Goal: Task Accomplishment & Management: Use online tool/utility

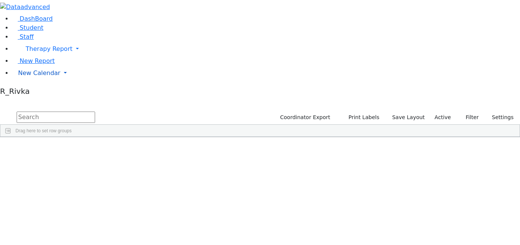
click at [51, 77] on span "New Calendar" at bounding box center [39, 72] width 42 height 7
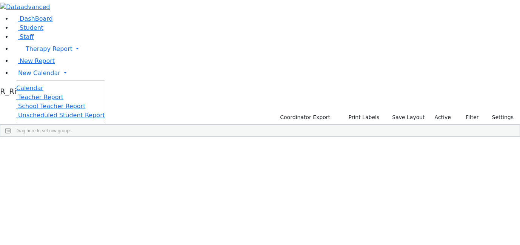
click at [46, 93] on li "Calendar" at bounding box center [60, 88] width 89 height 9
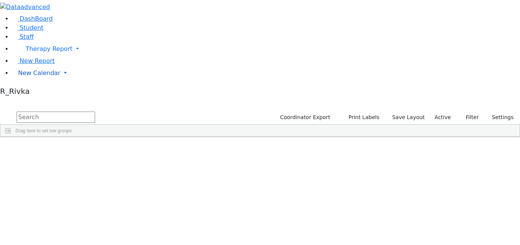
click at [32, 77] on span "New Calendar" at bounding box center [39, 72] width 42 height 7
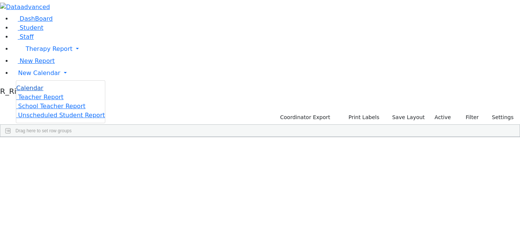
click at [33, 92] on span "Calendar" at bounding box center [29, 87] width 27 height 7
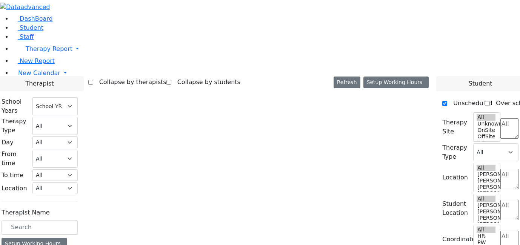
select select "212"
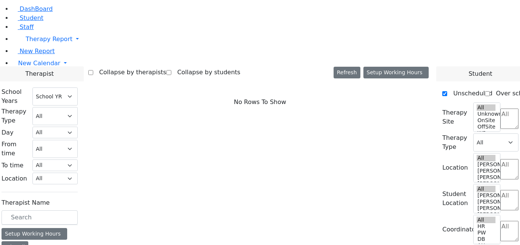
scroll to position [113, 0]
checkbox input "true"
select select "4"
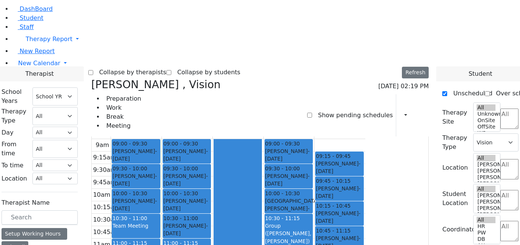
scroll to position [0, 0]
